Goal: Information Seeking & Learning: Learn about a topic

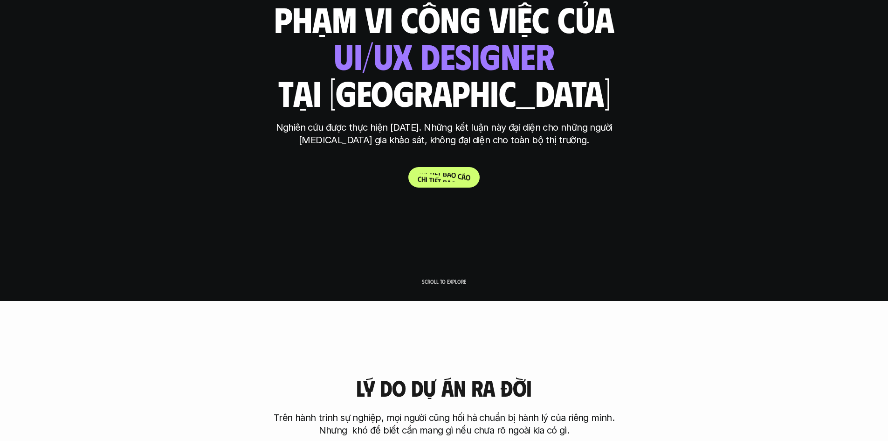
click at [445, 181] on p "C h i t i ế t b á o c á o" at bounding box center [444, 177] width 53 height 9
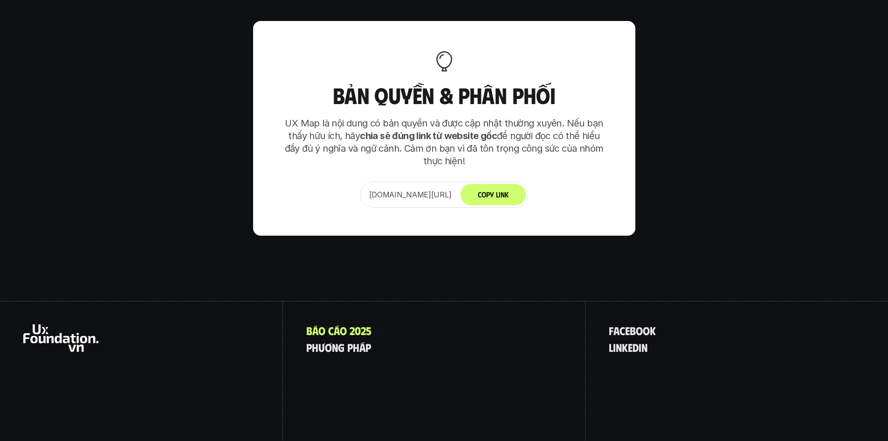
scroll to position [6550, 0]
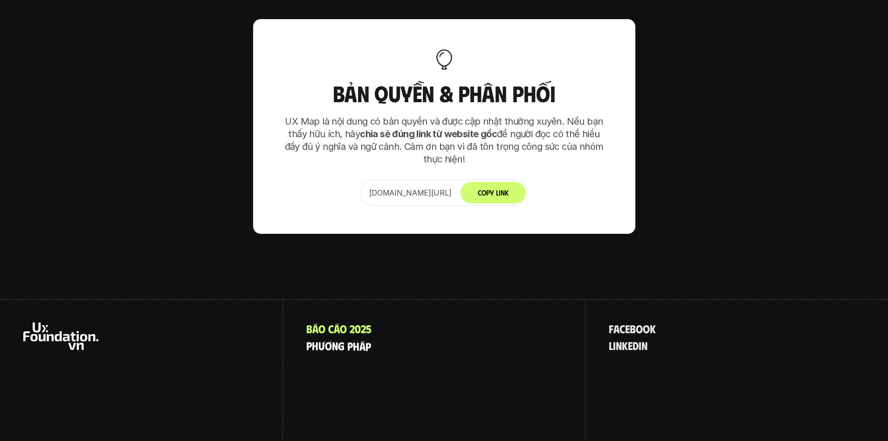
click at [334, 339] on p "p h ư ơ n g p h á p" at bounding box center [338, 345] width 65 height 12
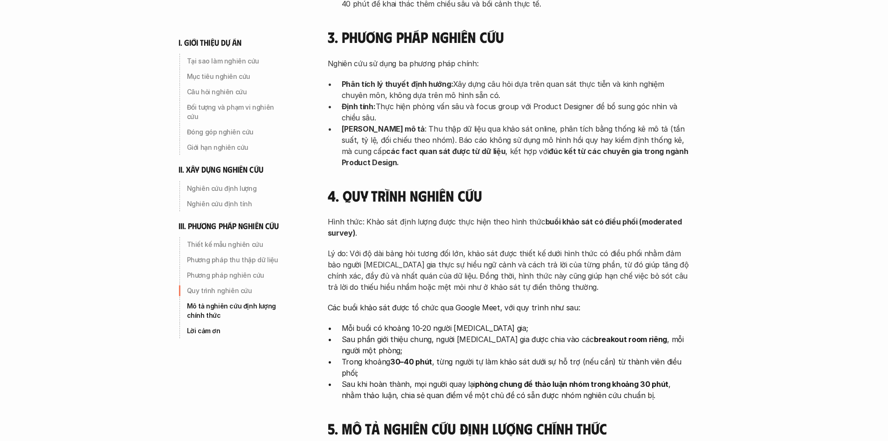
scroll to position [2797, 0]
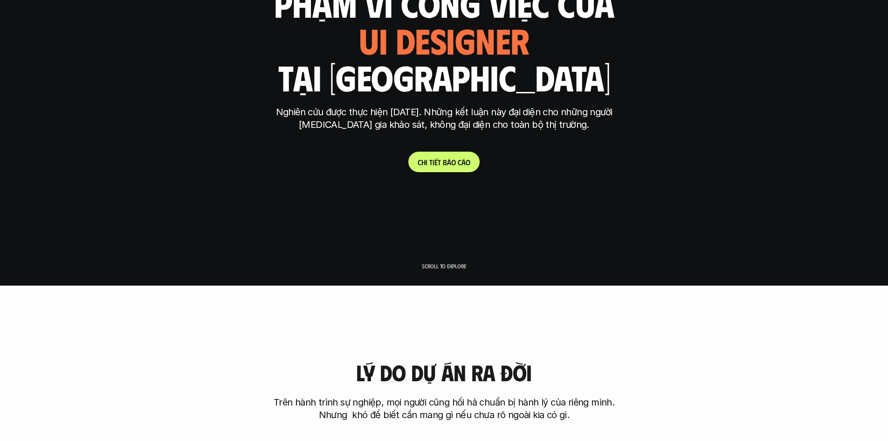
scroll to position [186, 0]
